Goal: Answer question/provide support

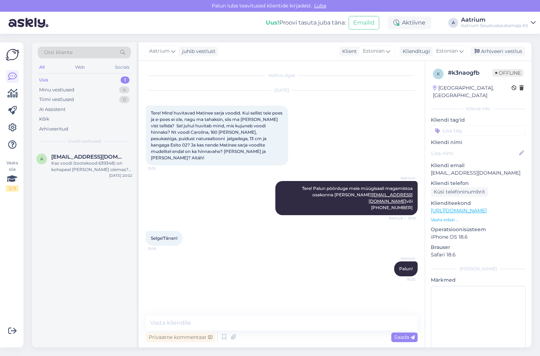
click at [225, 256] on div "Aatrium Palun! 15:20" at bounding box center [282, 269] width 272 height 31
click at [500, 51] on div "Arhiveeri vestlus" at bounding box center [497, 52] width 55 height 10
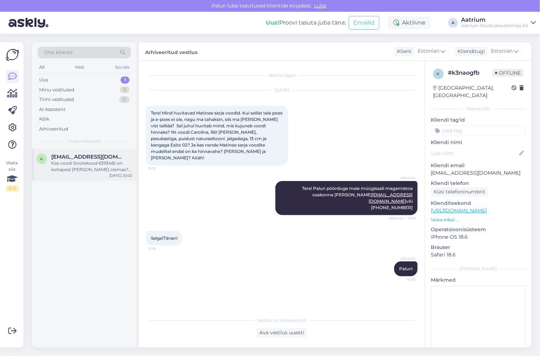
click at [80, 167] on div "Kas voodi (tootekood 639348) on kohapeal [PERSON_NAME] olemas? Kui näidist ei o…" at bounding box center [91, 166] width 81 height 13
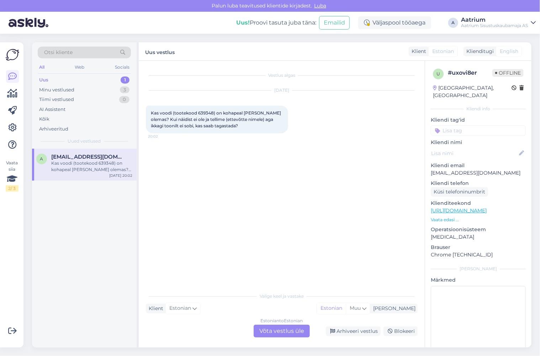
click at [78, 222] on div "a [EMAIL_ADDRESS][DOMAIN_NAME] Kas voodi (tootekood 639348) on kohapeal [PERSON…" at bounding box center [84, 248] width 105 height 199
click at [149, 206] on div "Vestlus algas [DATE] Kas voodi (tootekood 639348) on kohapeal [PERSON_NAME] ole…" at bounding box center [285, 175] width 278 height 215
drag, startPoint x: 252, startPoint y: 199, endPoint x: 294, endPoint y: 169, distance: 52.1
click at [252, 199] on div "Vestlus algas [DATE] Kas voodi (tootekood 639348) on kohapeal [PERSON_NAME] ole…" at bounding box center [285, 175] width 278 height 215
drag, startPoint x: 494, startPoint y: 166, endPoint x: 430, endPoint y: 169, distance: 64.1
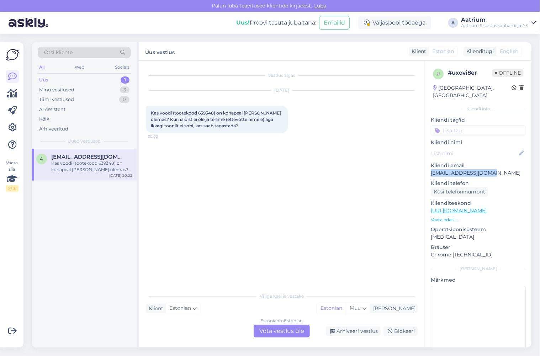
click at [430, 169] on div "u # uxovi8er Offline [GEOGRAPHIC_DATA], [GEOGRAPHIC_DATA] Kliendi info Kliendi …" at bounding box center [478, 211] width 106 height 300
copy p "[EMAIL_ADDRESS][DOMAIN_NAME]"
click at [487, 207] on link "[URL][DOMAIN_NAME]" at bounding box center [459, 210] width 56 height 6
click at [357, 332] on div "Arhiveeri vestlus" at bounding box center [353, 332] width 55 height 10
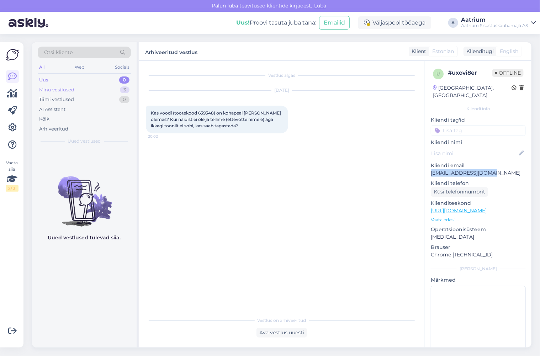
click at [68, 89] on div "Minu vestlused" at bounding box center [56, 89] width 35 height 7
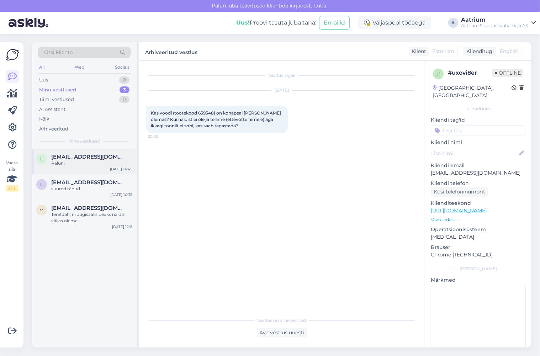
click at [94, 160] on div "Palun!" at bounding box center [91, 163] width 81 height 6
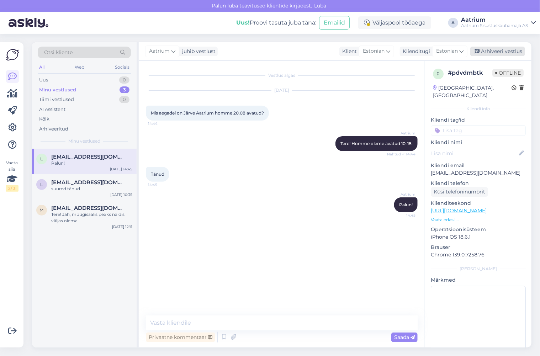
click at [508, 52] on div "Arhiveeri vestlus" at bounding box center [497, 52] width 55 height 10
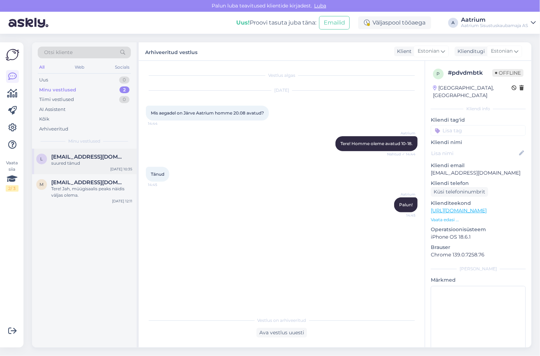
click at [104, 160] on div "suured tänud" at bounding box center [91, 163] width 81 height 6
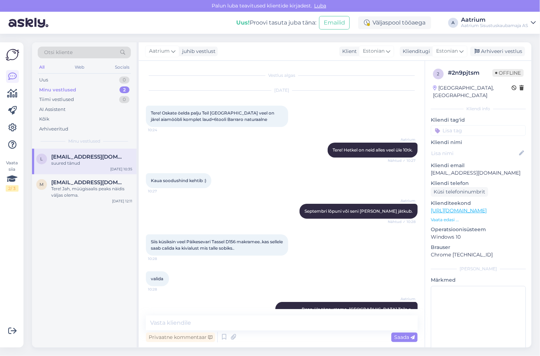
scroll to position [286, 0]
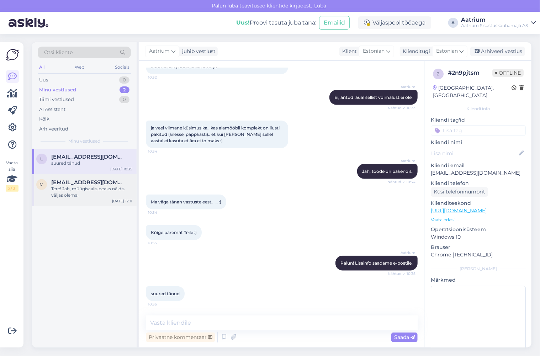
click at [94, 199] on div "m [EMAIL_ADDRESS][DOMAIN_NAME] Tere! Jah, müügisaalis peaks näidis väljas olema…" at bounding box center [84, 190] width 105 height 32
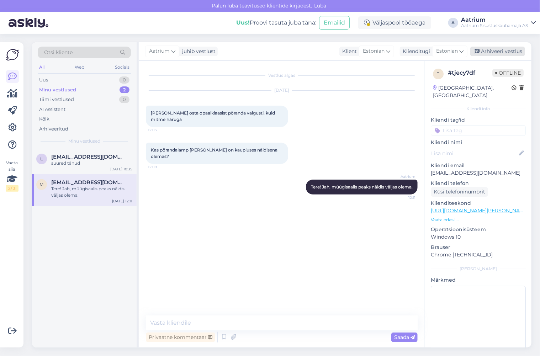
click at [505, 51] on div "Arhiveeri vestlus" at bounding box center [497, 52] width 55 height 10
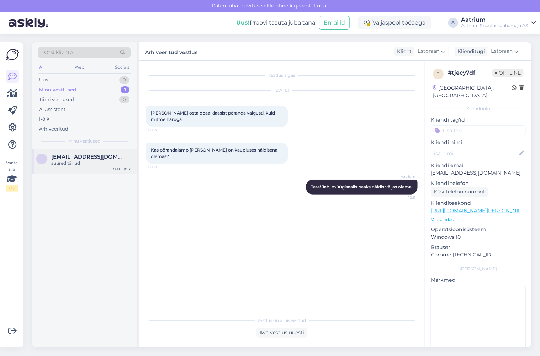
click at [82, 162] on div "suured tänud" at bounding box center [91, 163] width 81 height 6
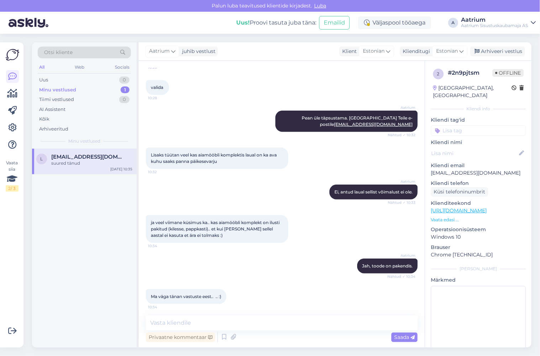
scroll to position [286, 0]
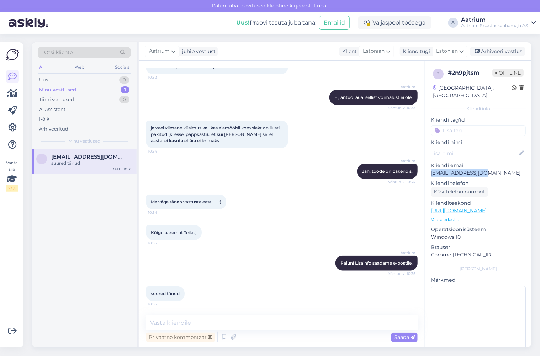
drag, startPoint x: 481, startPoint y: 164, endPoint x: 430, endPoint y: 168, distance: 51.0
click at [430, 168] on div "2 # 2n9pjtsm Offline [GEOGRAPHIC_DATA], [GEOGRAPHIC_DATA] Kliendi info Kliendi …" at bounding box center [478, 211] width 106 height 300
copy p "[EMAIL_ADDRESS][DOMAIN_NAME]"
click at [269, 247] on div "Kõige paremat Teile :) 10:35" at bounding box center [282, 232] width 272 height 31
click at [504, 51] on div "Arhiveeri vestlus" at bounding box center [497, 52] width 55 height 10
